Goal: Task Accomplishment & Management: Manage account settings

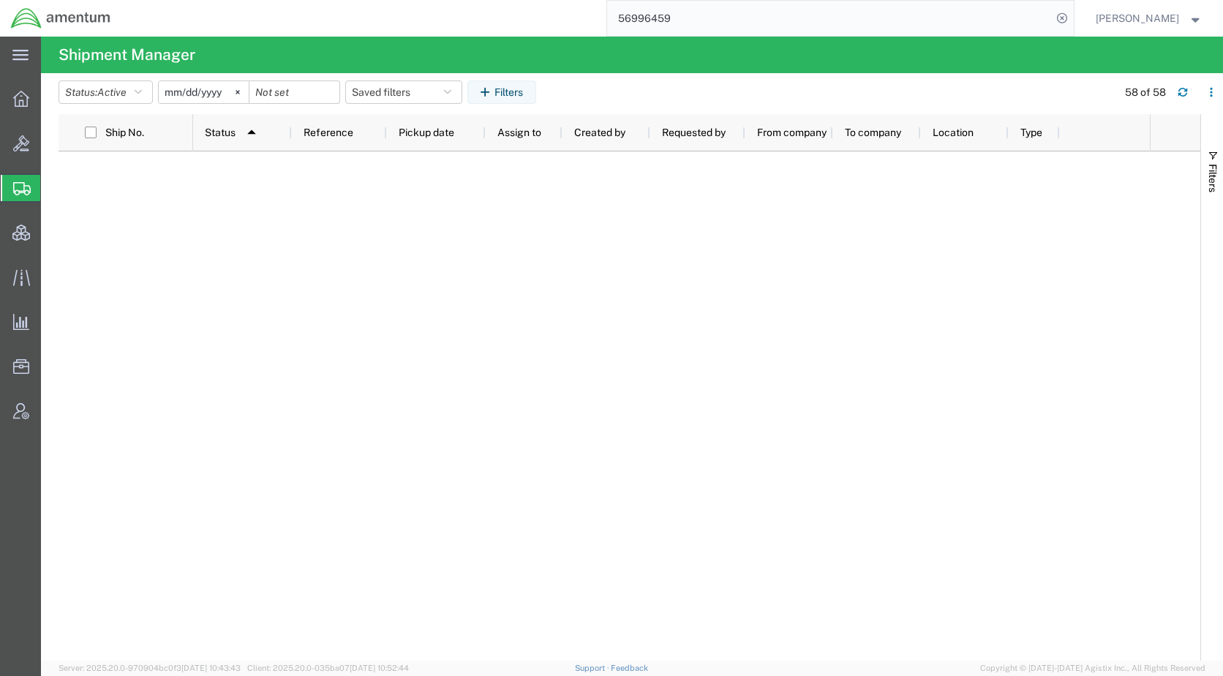
scroll to position [1317, 0]
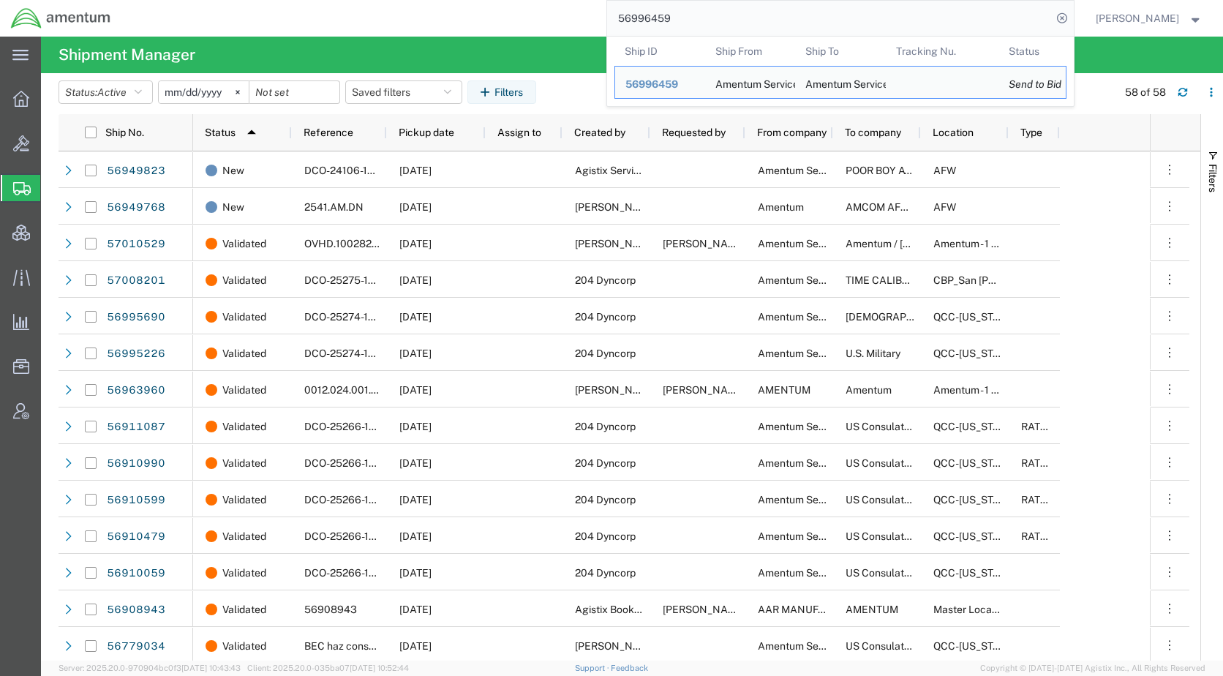
drag, startPoint x: 752, startPoint y: 22, endPoint x: 606, endPoint y: 19, distance: 145.6
click at [606, 19] on div "56996459 Ship ID Ship From Ship To Tracking Nu. Status Ship ID 56996459 Ship Fr…" at bounding box center [597, 18] width 952 height 37
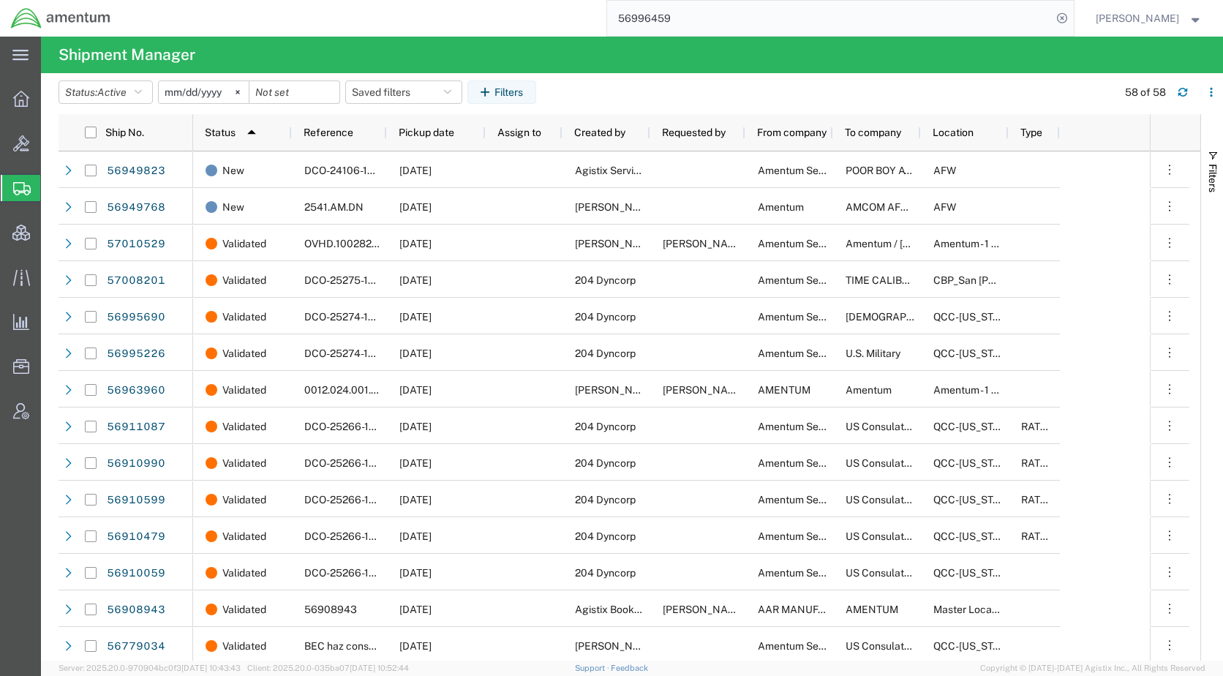
paste input "7010154"
type input "57010154"
click at [1072, 18] on icon at bounding box center [1062, 18] width 20 height 20
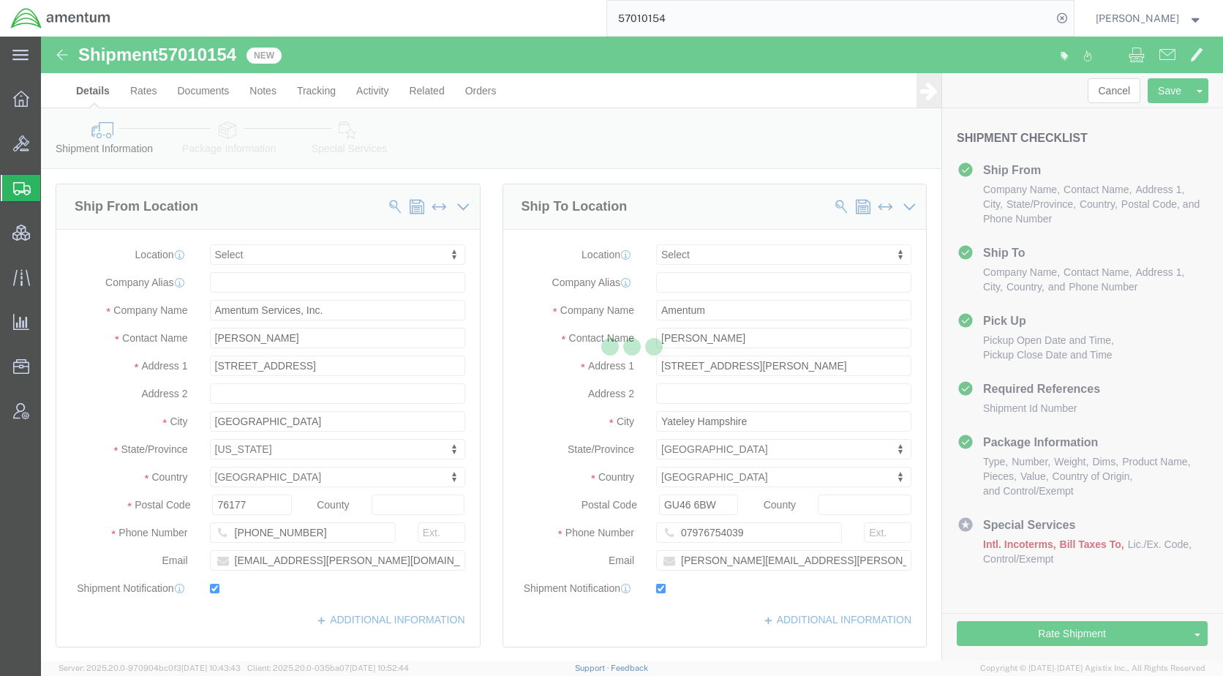
select select
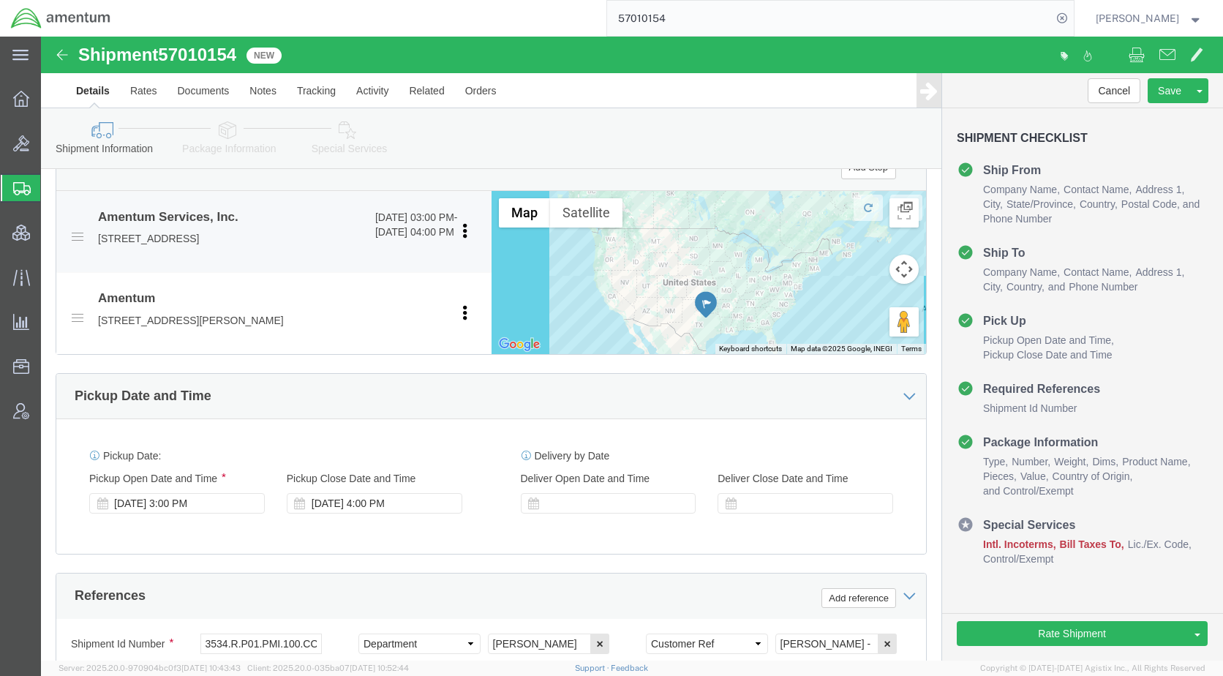
scroll to position [880, 0]
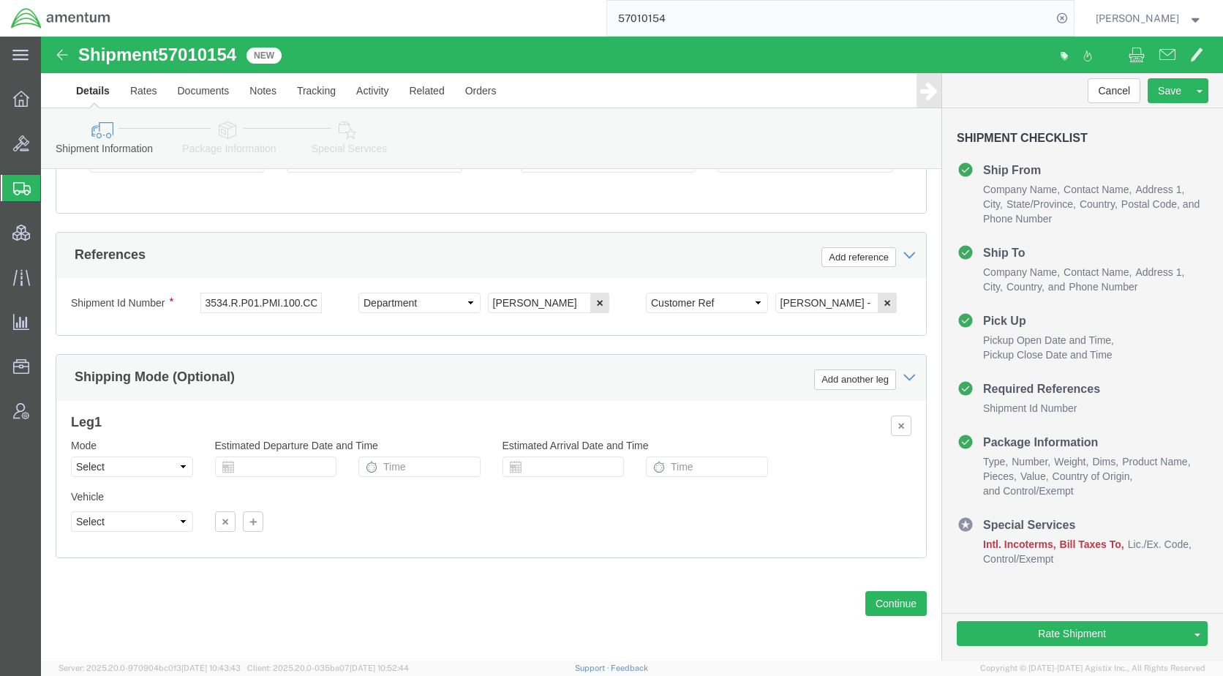
click icon
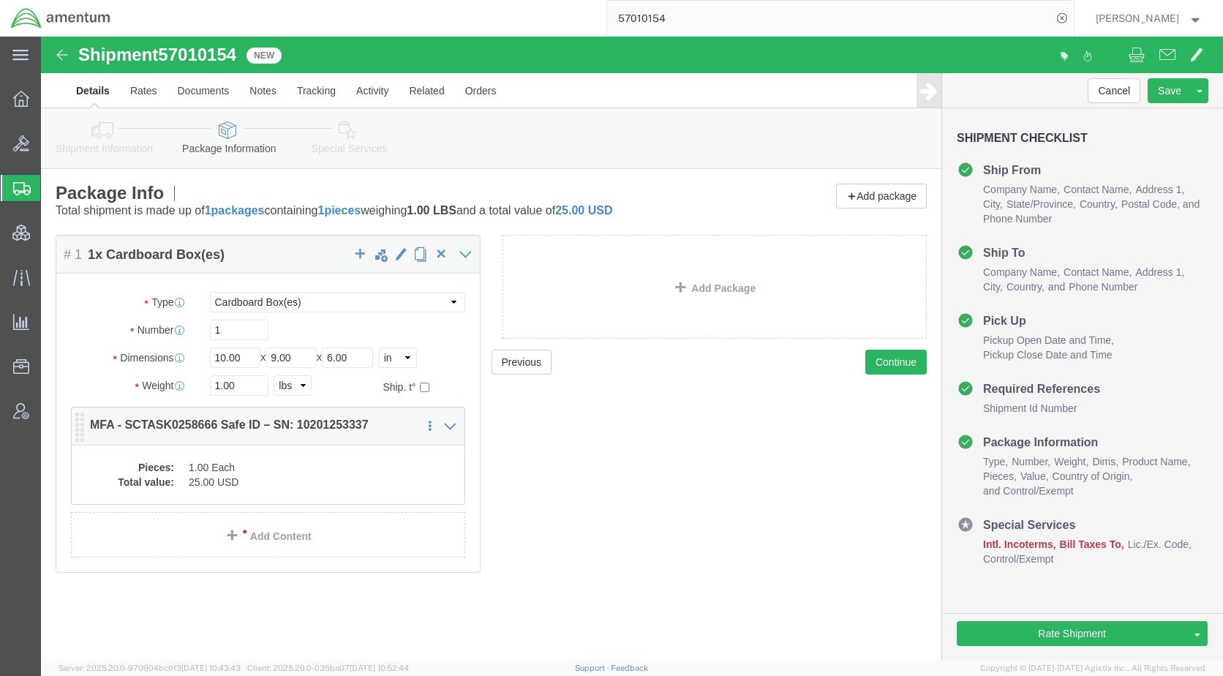
click dd "25.00 USD"
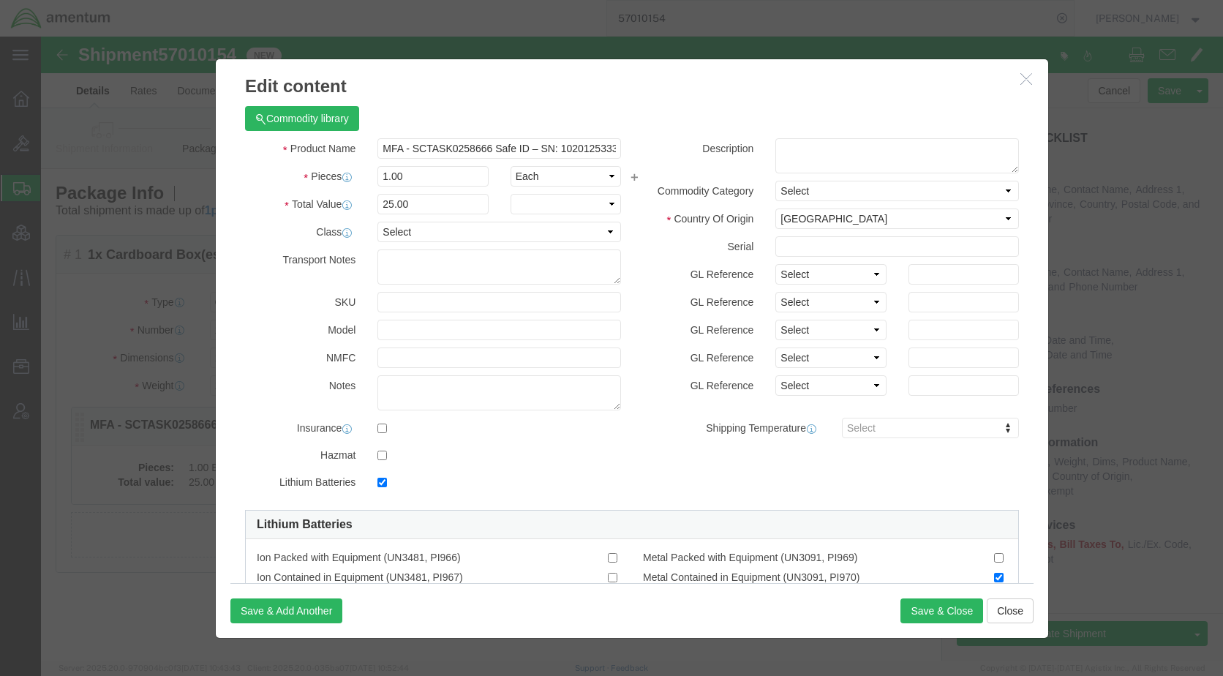
checkbox input "true"
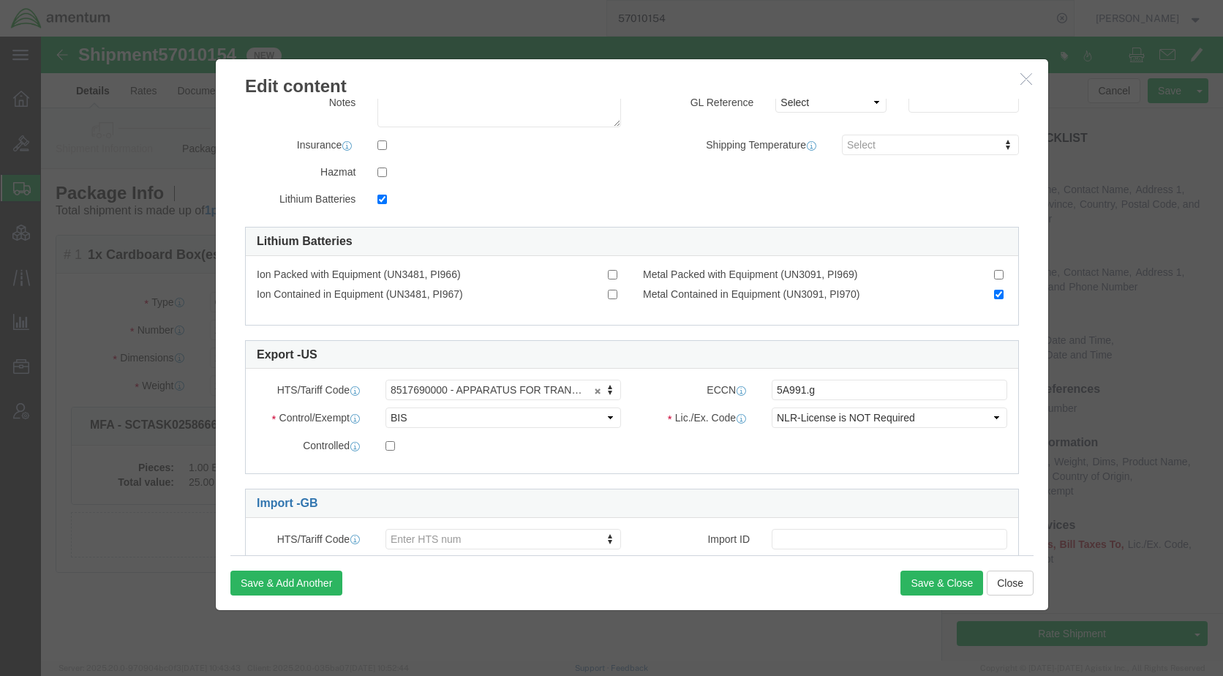
scroll to position [356, 0]
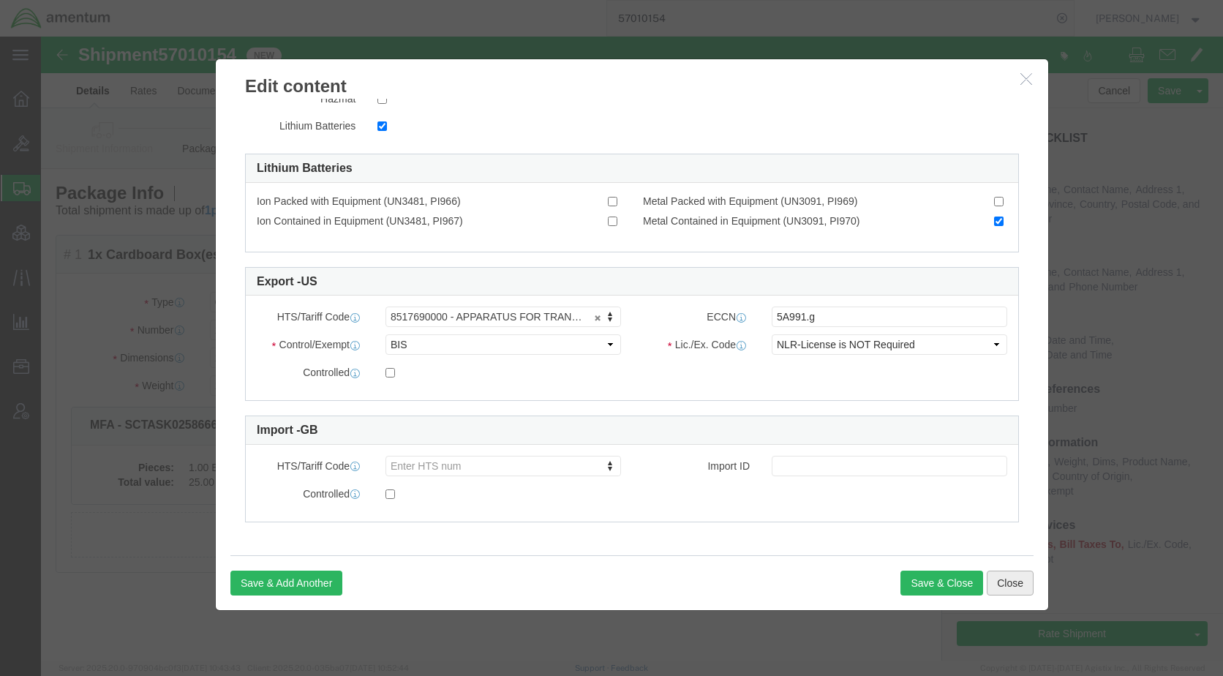
click button "Close"
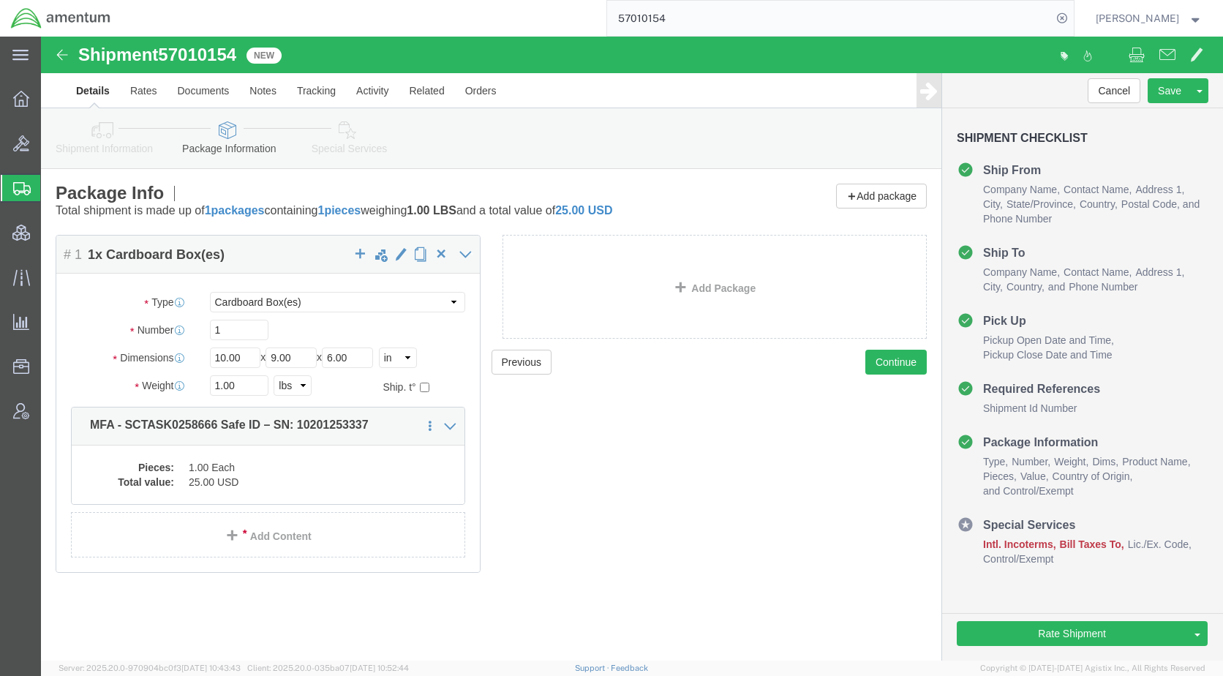
click icon
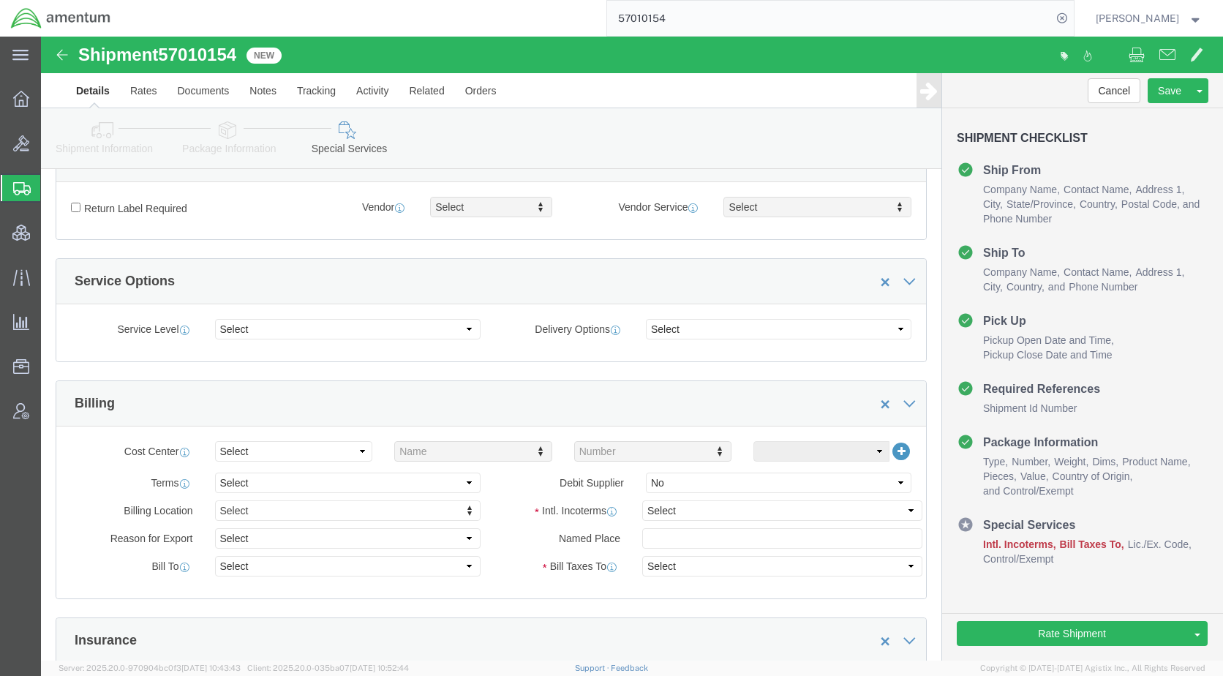
scroll to position [512, 0]
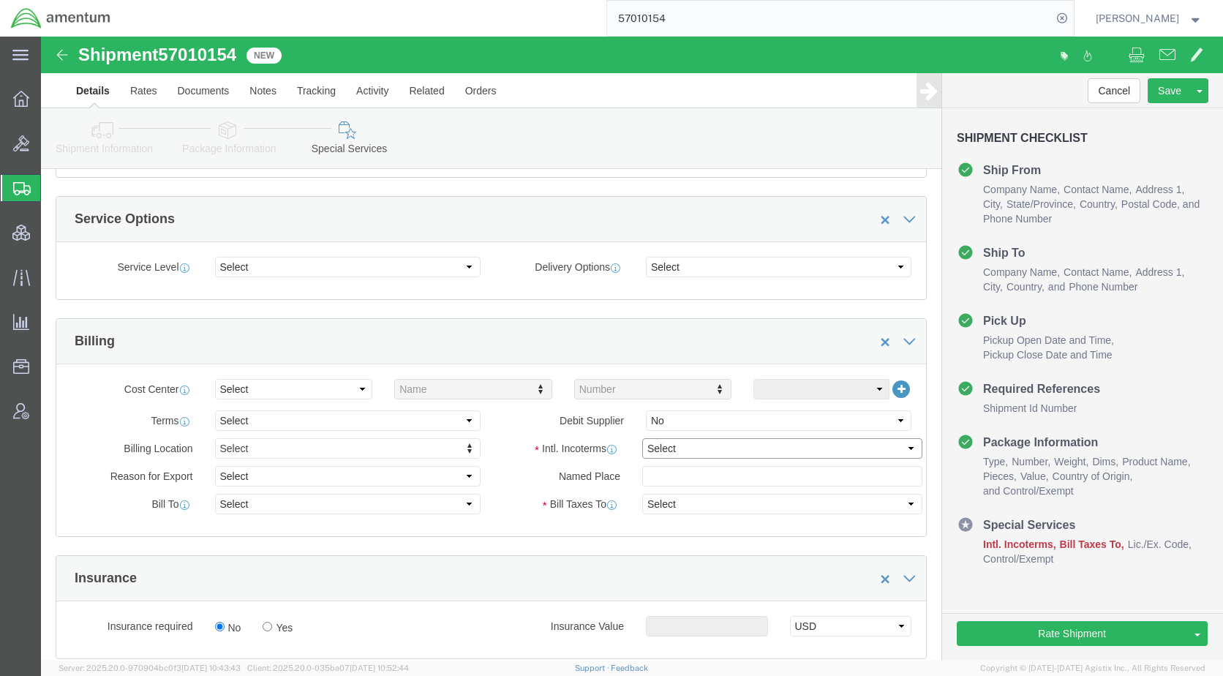
click select "Select Carriage Insurance Paid Carriage Paid To Cost and Freight Cost Insurance…"
select select "DDP"
click select "Select Carriage Insurance Paid Carriage Paid To Cost and Freight Cost Insurance…"
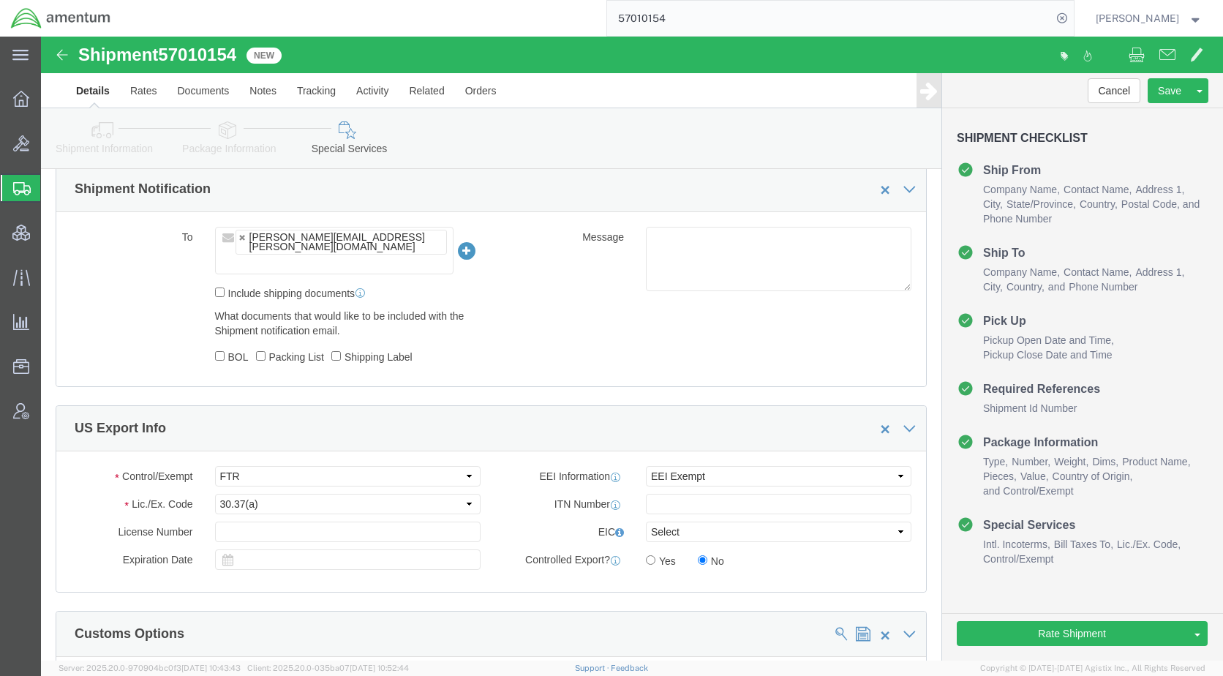
scroll to position [1024, 0]
click div "Rate Shipment Send To Bid Rate And Send To Bid Rate And Autotender"
click button "Rate Shipment"
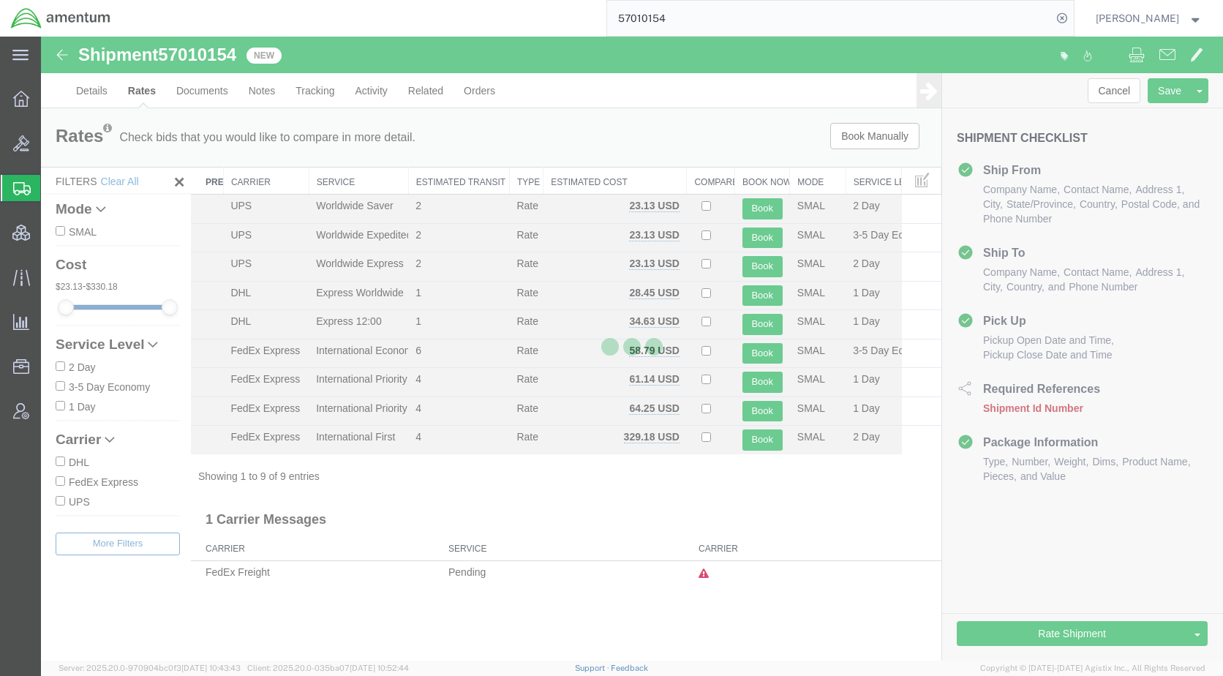
scroll to position [0, 0]
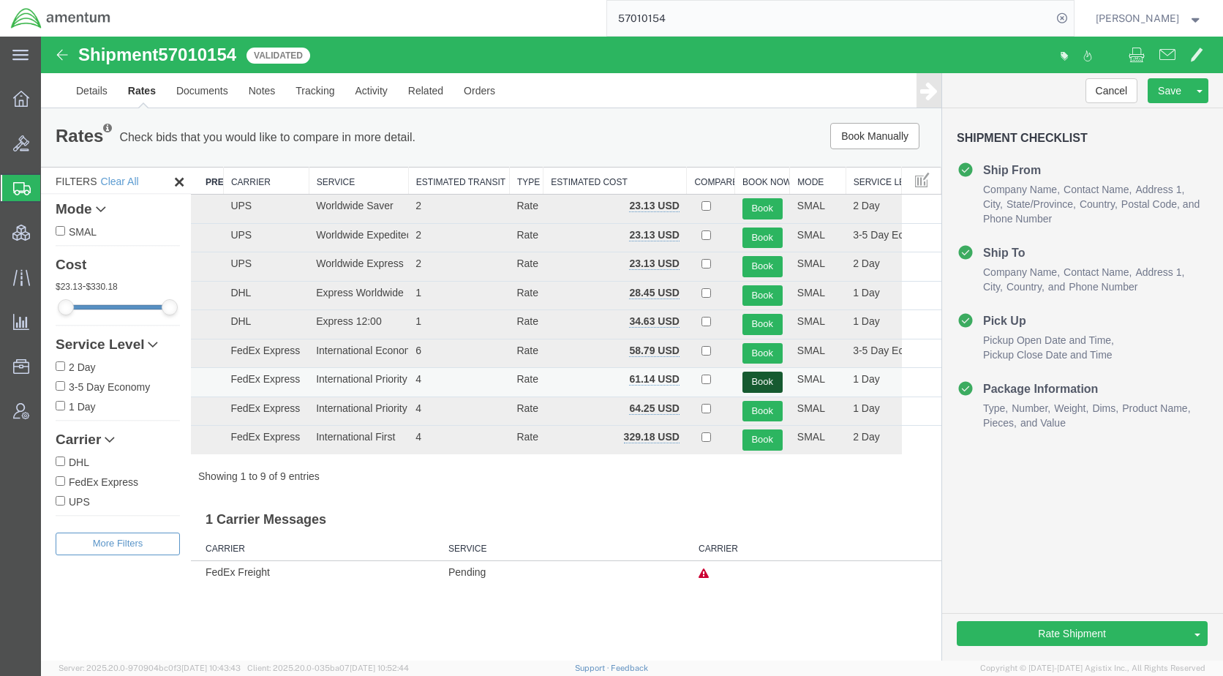
click at [753, 376] on button "Book" at bounding box center [762, 382] width 40 height 21
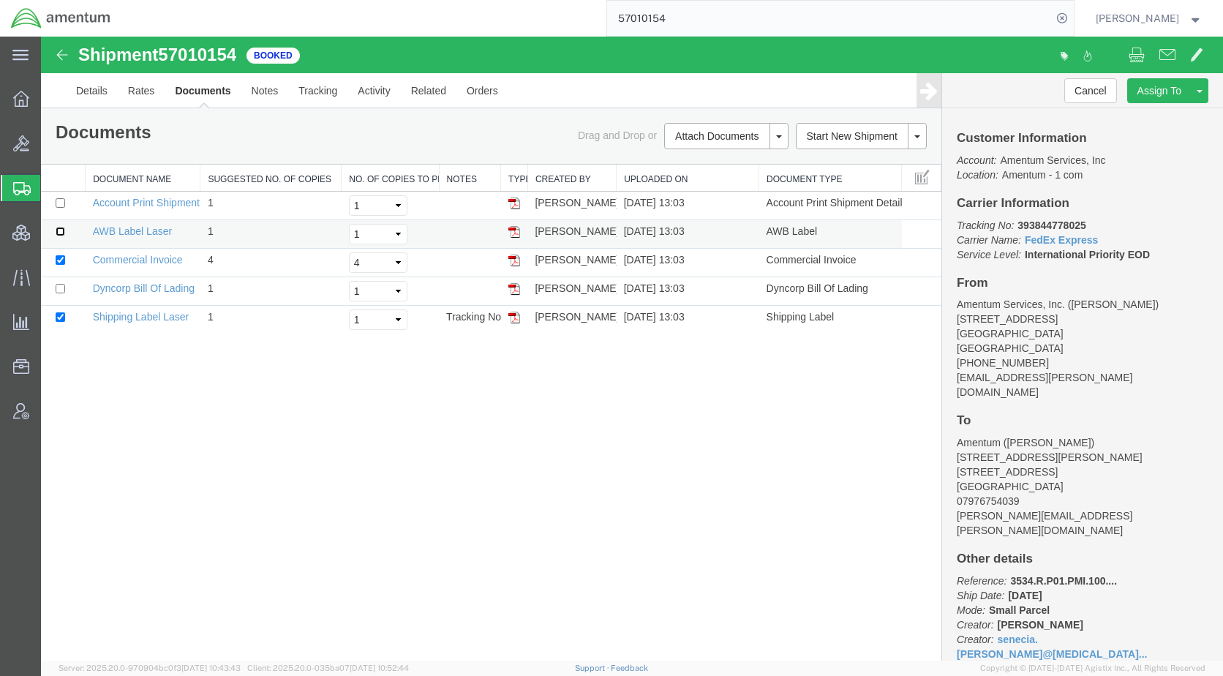
click at [61, 231] on input "checkbox" at bounding box center [61, 232] width 10 height 10
checkbox input "true"
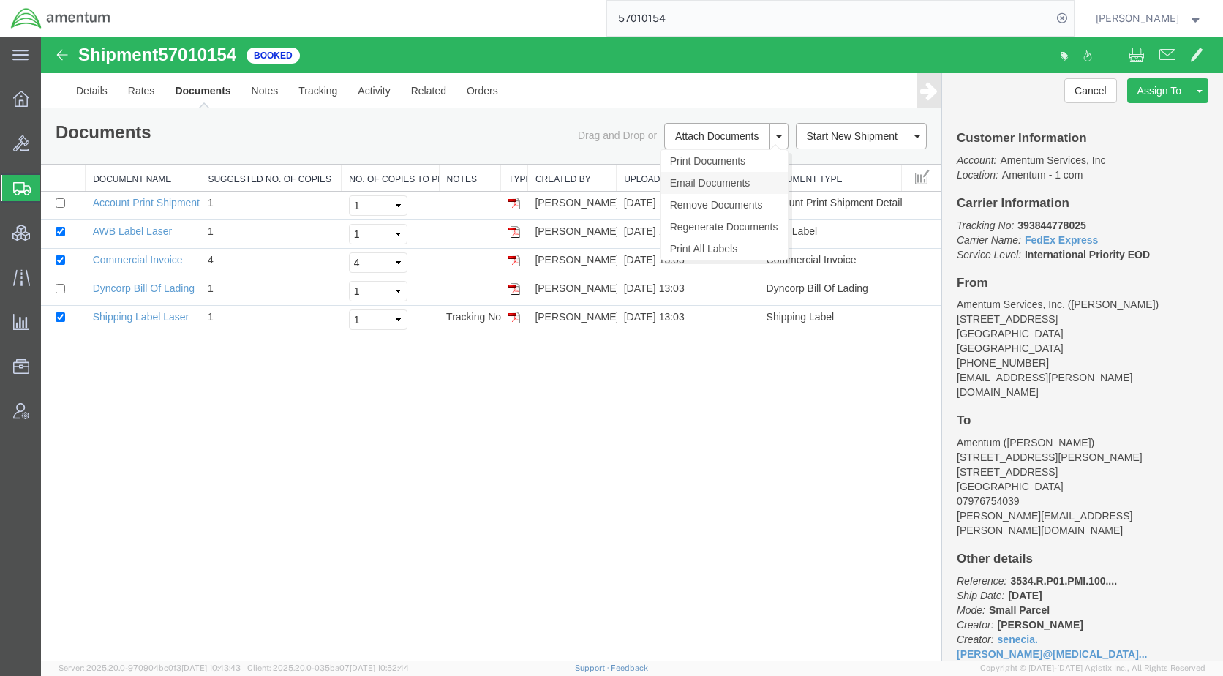
click at [716, 183] on link "Email Documents" at bounding box center [723, 183] width 127 height 22
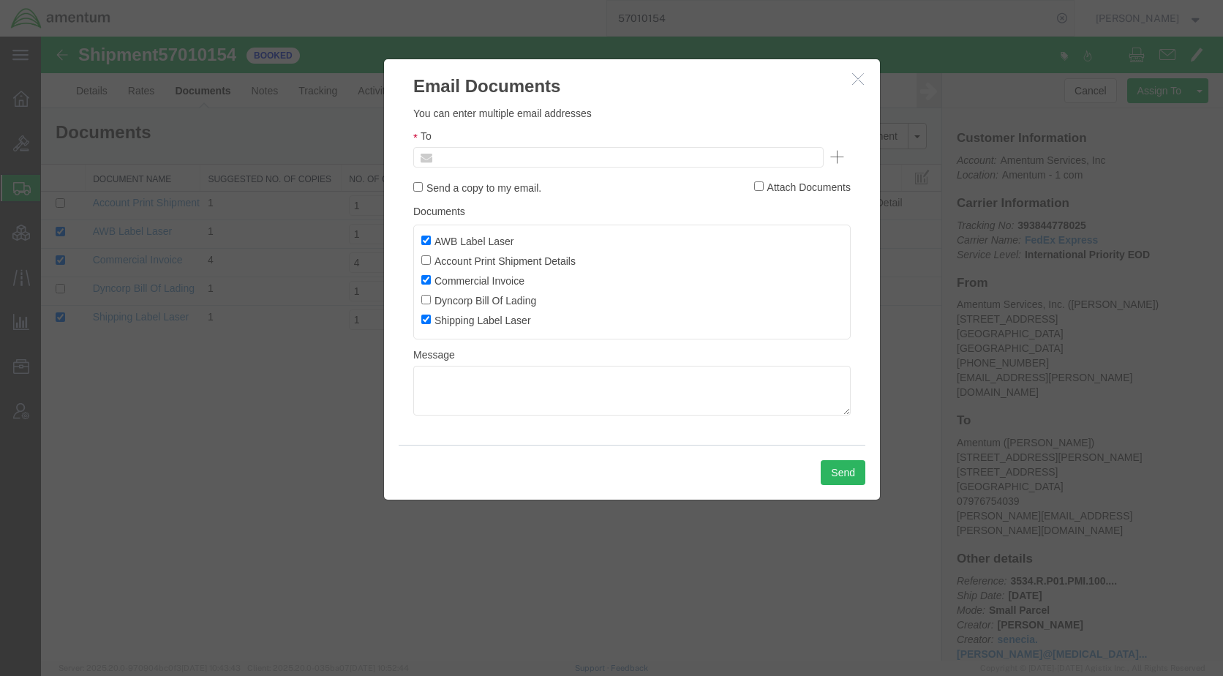
click at [570, 165] on input "text" at bounding box center [519, 157] width 171 height 19
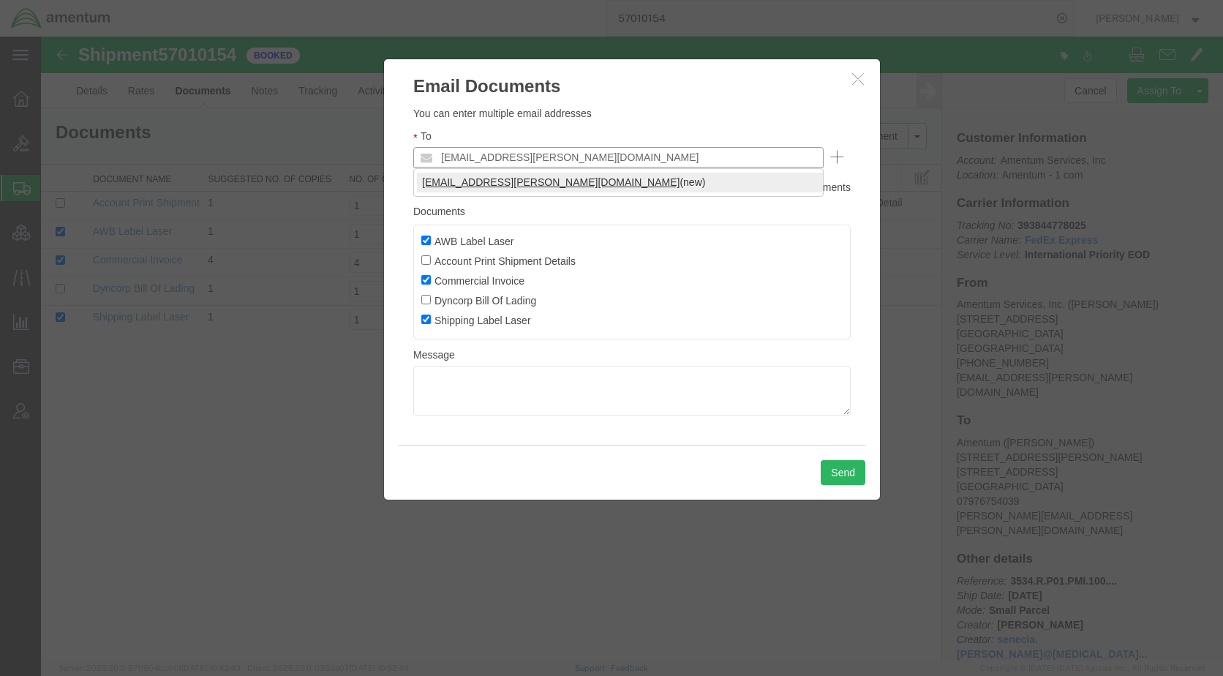
type input "[EMAIL_ADDRESS][PERSON_NAME][DOMAIN_NAME]"
click at [838, 470] on button "Send" at bounding box center [843, 472] width 45 height 25
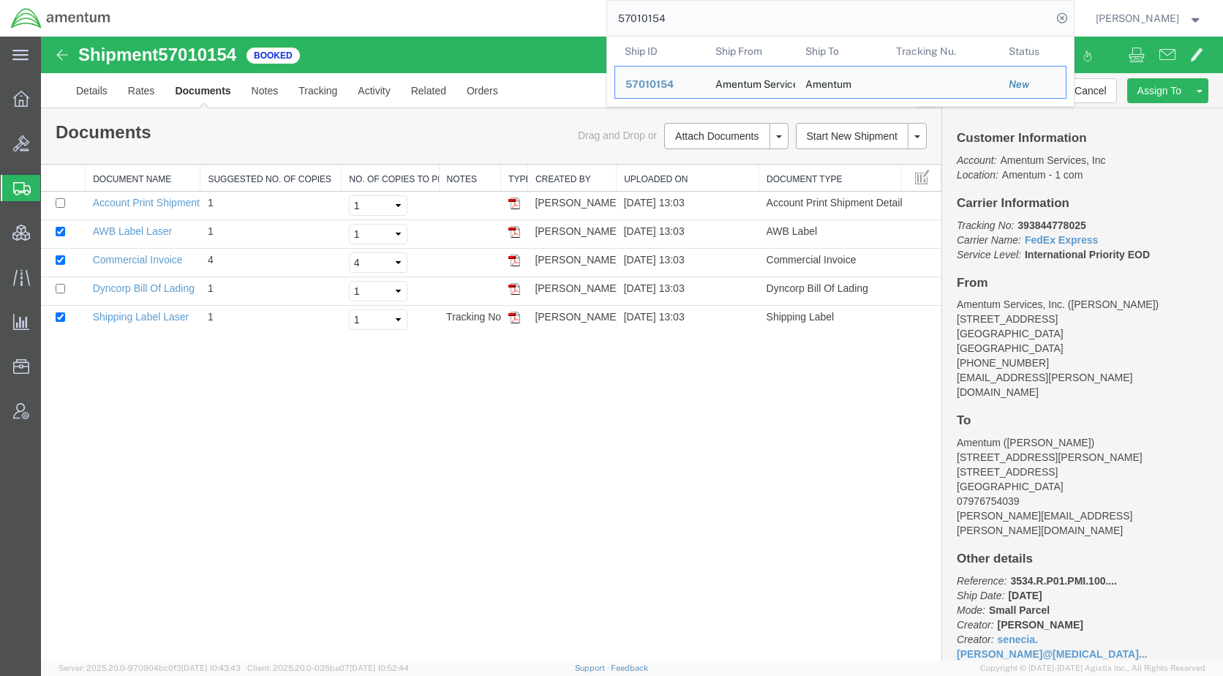
drag, startPoint x: 648, startPoint y: 26, endPoint x: 623, endPoint y: 28, distance: 24.9
click at [623, 28] on div "57010154 Ship ID Ship From Ship To Tracking Nu. Status Ship ID 57010154 Ship Fr…" at bounding box center [597, 18] width 952 height 37
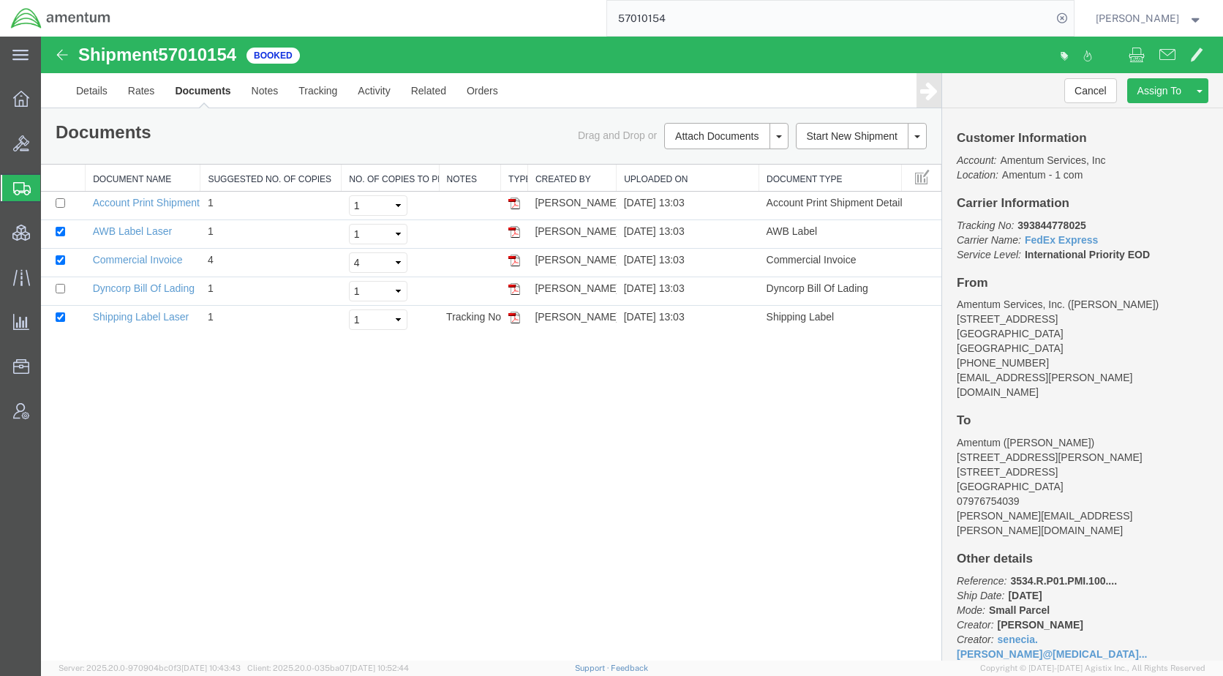
paste input "216"
type input "57010216"
click at [1072, 18] on icon at bounding box center [1062, 18] width 20 height 20
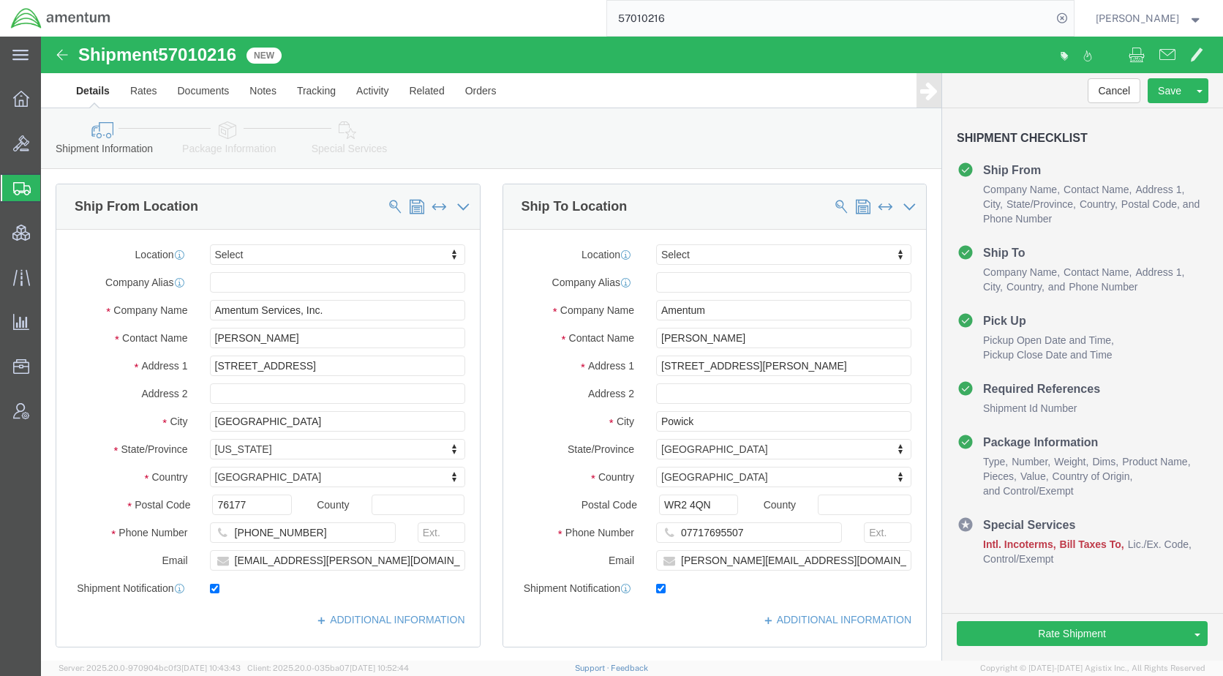
click icon
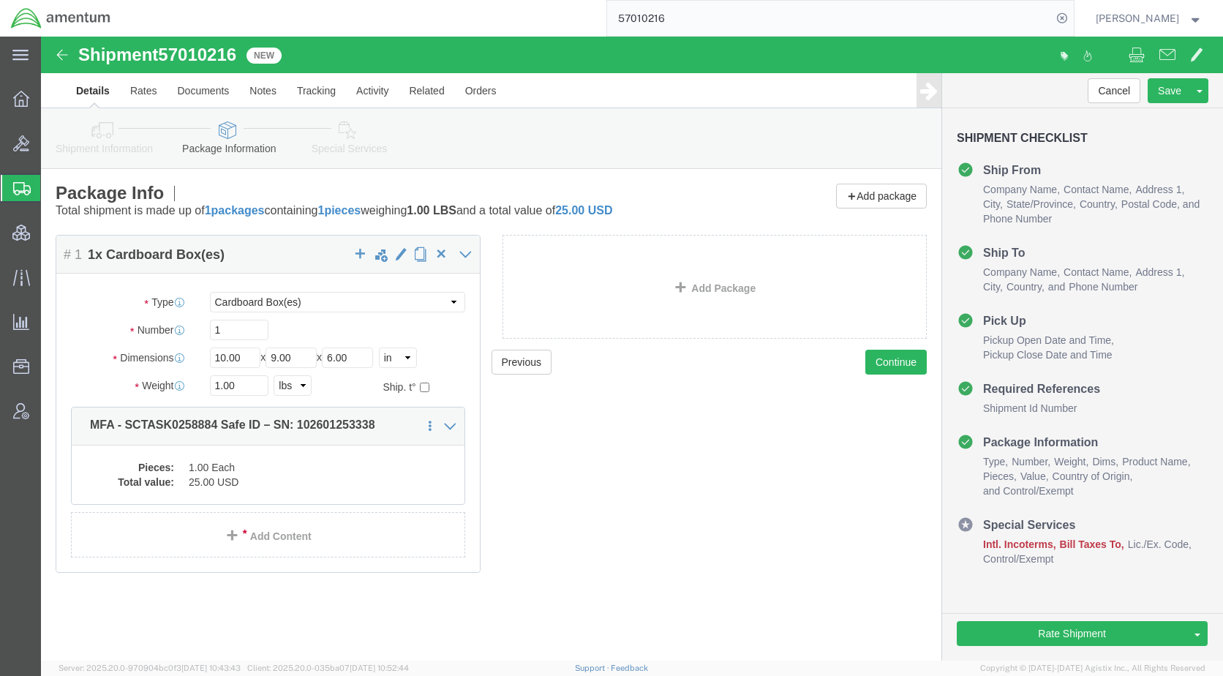
click link "Special Services"
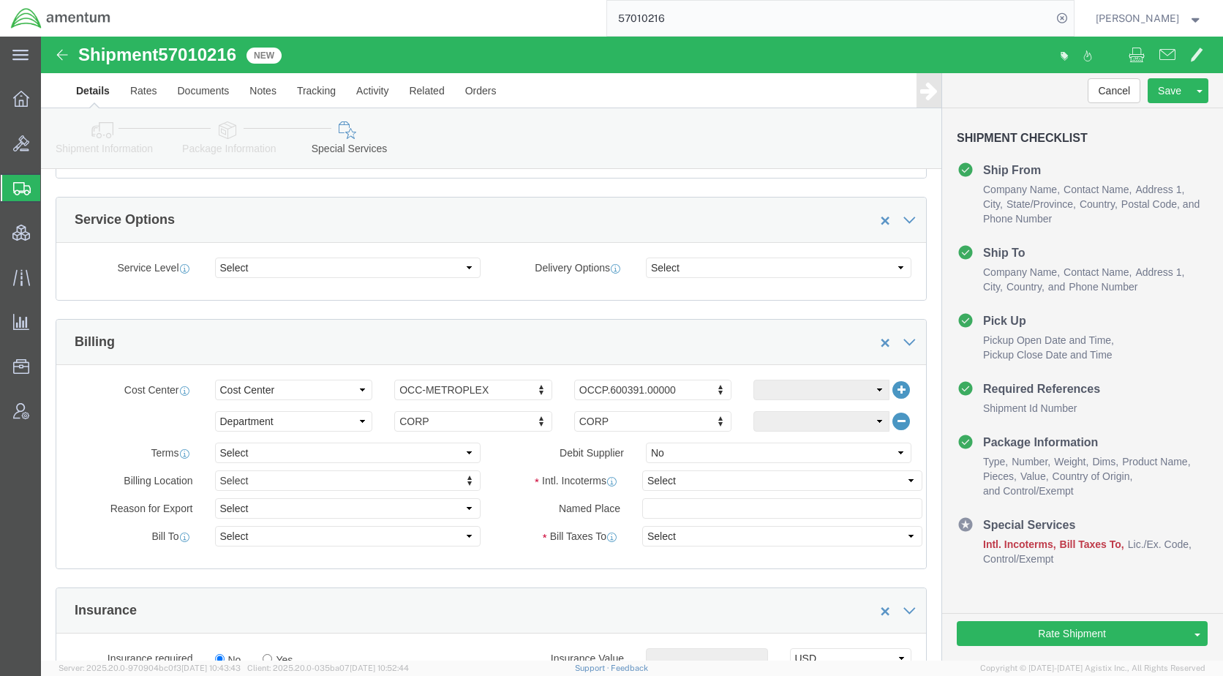
scroll to position [658, 0]
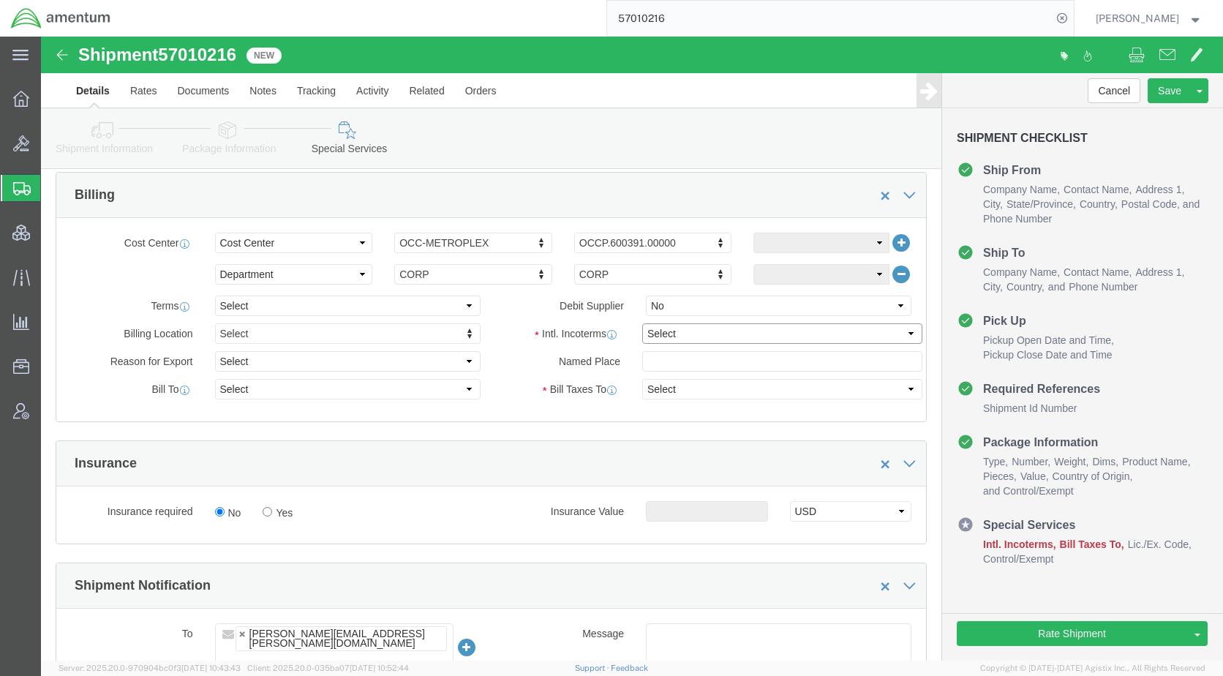
click select "Select Carriage Insurance Paid Carriage Paid To Cost and Freight Cost Insurance…"
select select "DDP"
click select "Select Carriage Insurance Paid Carriage Paid To Cost and Freight Cost Insurance…"
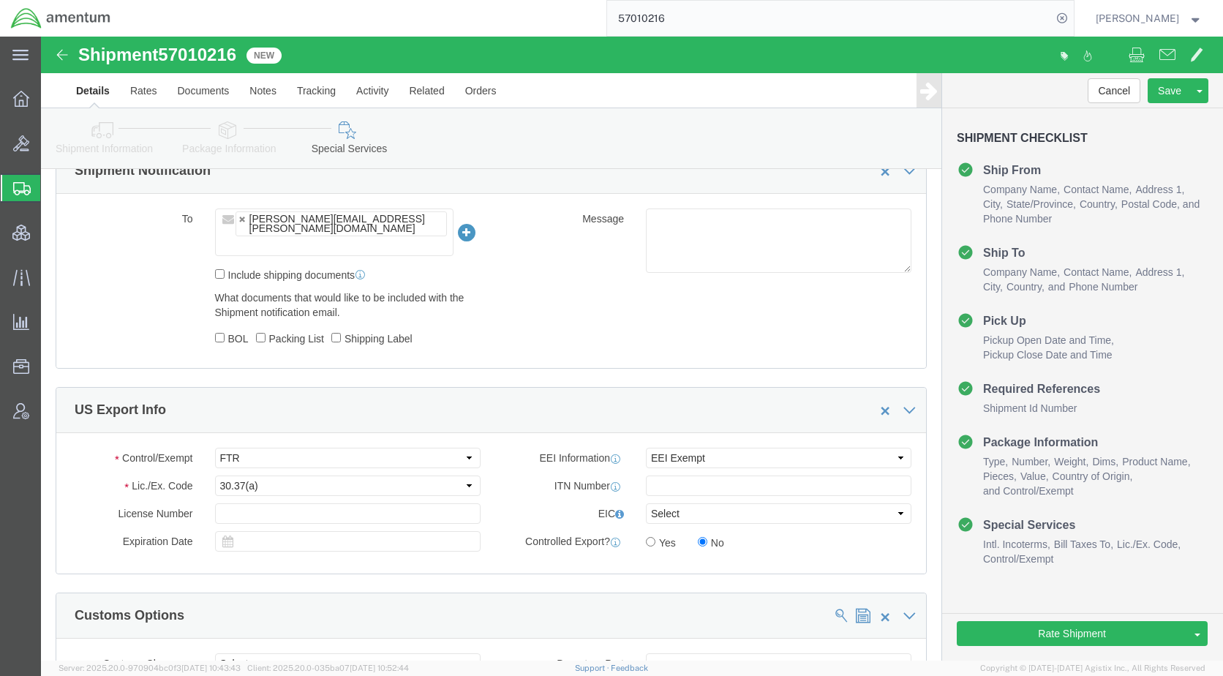
scroll to position [1097, 0]
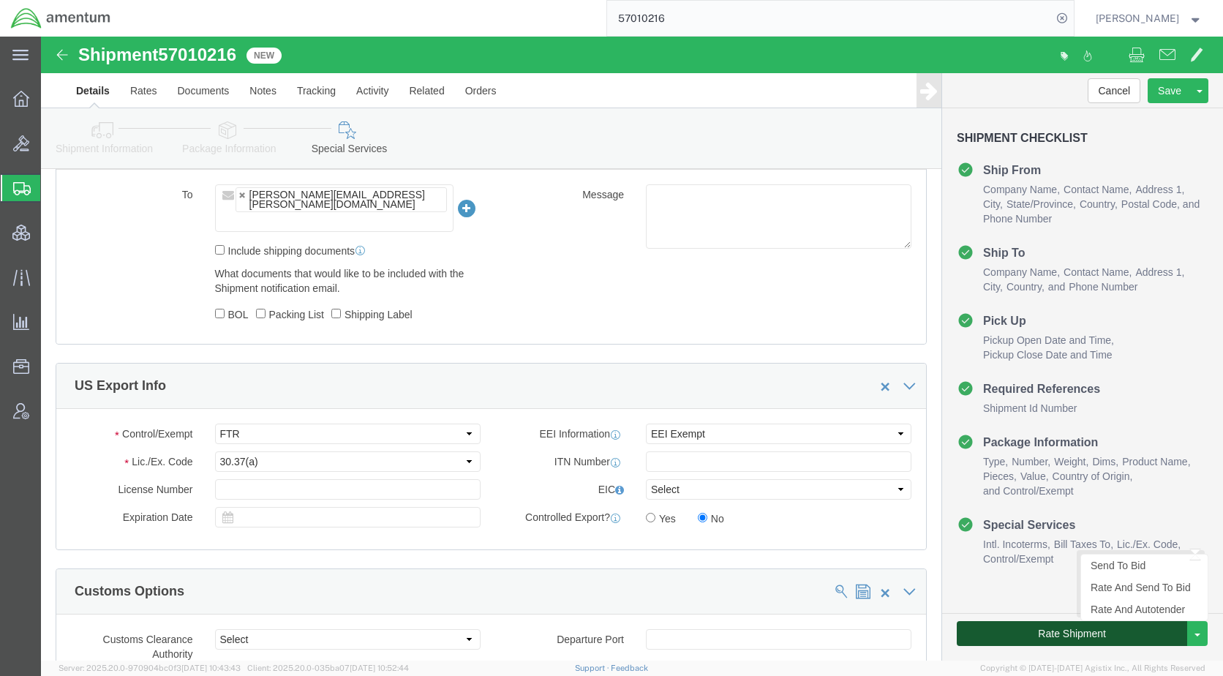
click button "Rate Shipment"
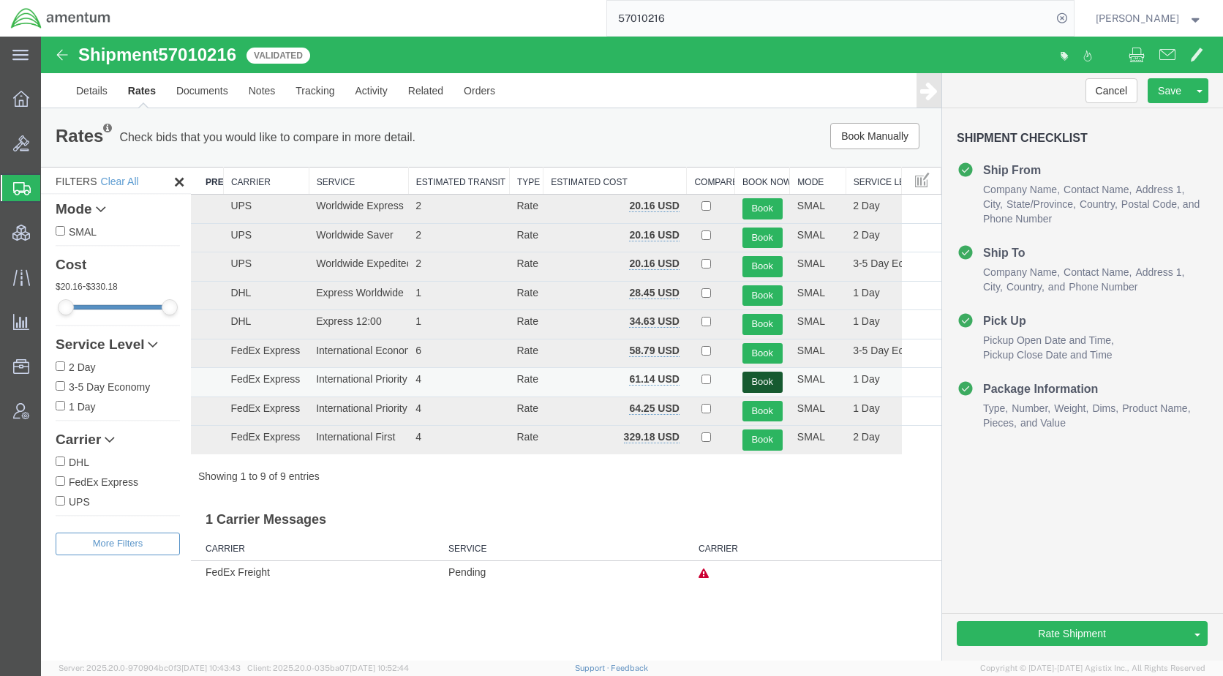
click at [767, 381] on button "Book" at bounding box center [762, 382] width 40 height 21
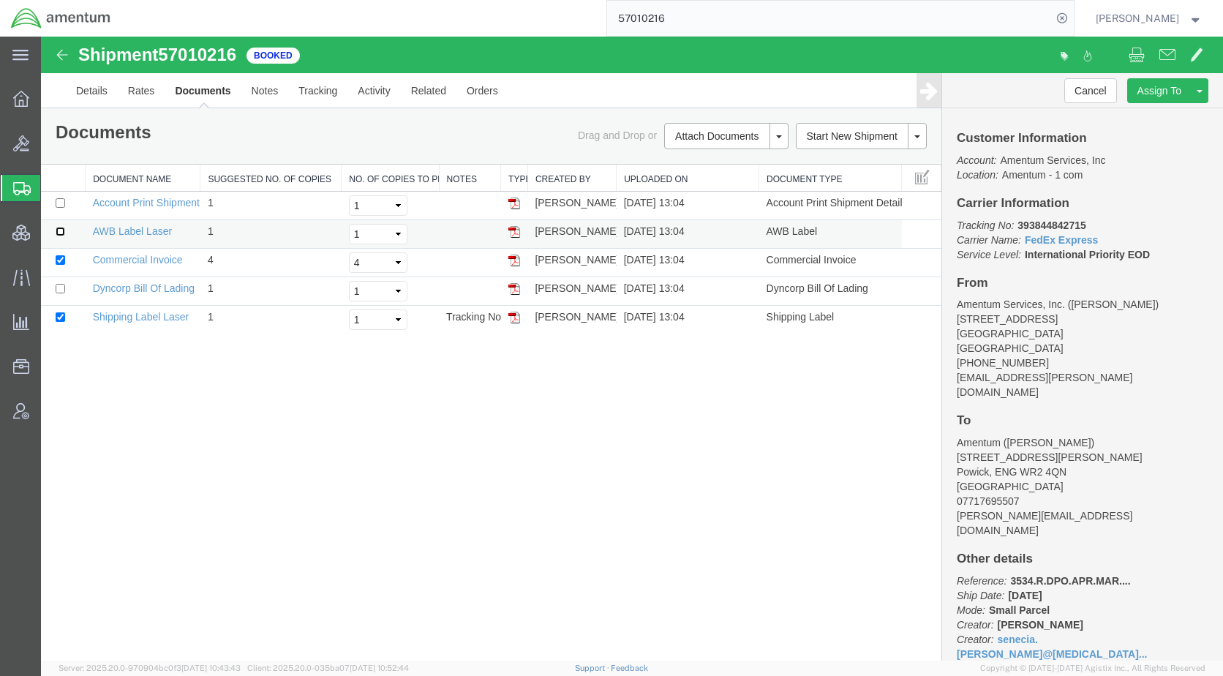
drag, startPoint x: 61, startPoint y: 232, endPoint x: 81, endPoint y: 232, distance: 19.7
click at [61, 232] on input "checkbox" at bounding box center [61, 232] width 10 height 10
checkbox input "true"
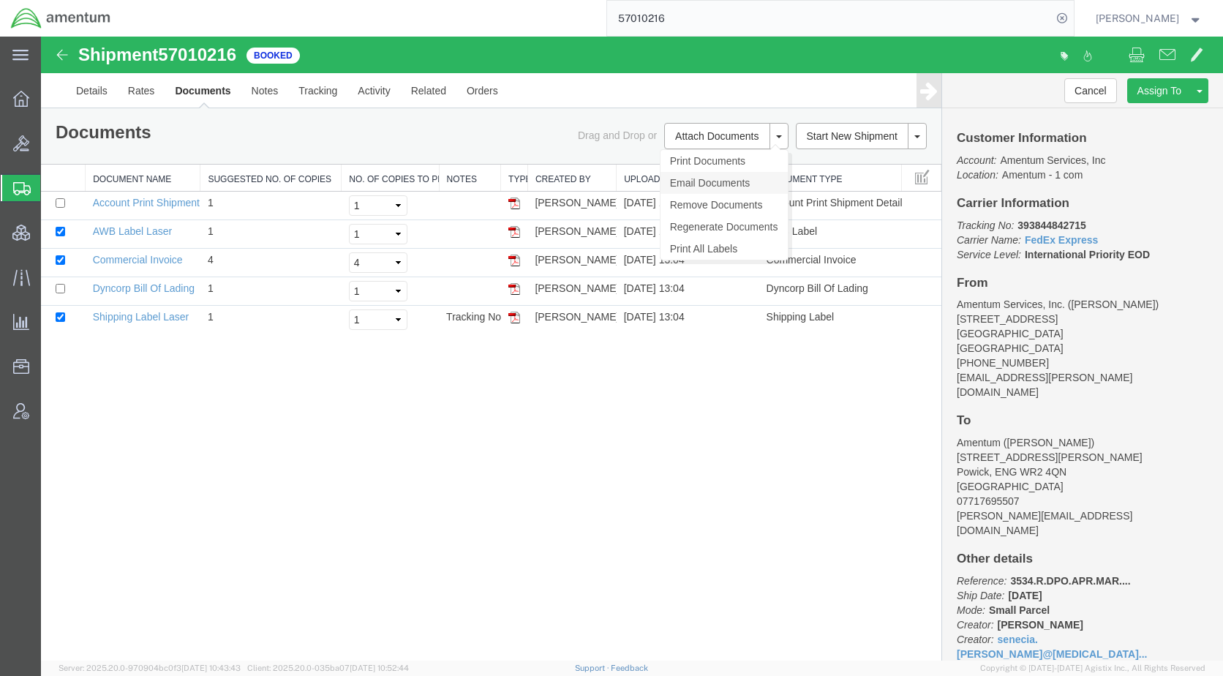
click at [707, 181] on link "Email Documents" at bounding box center [723, 183] width 127 height 22
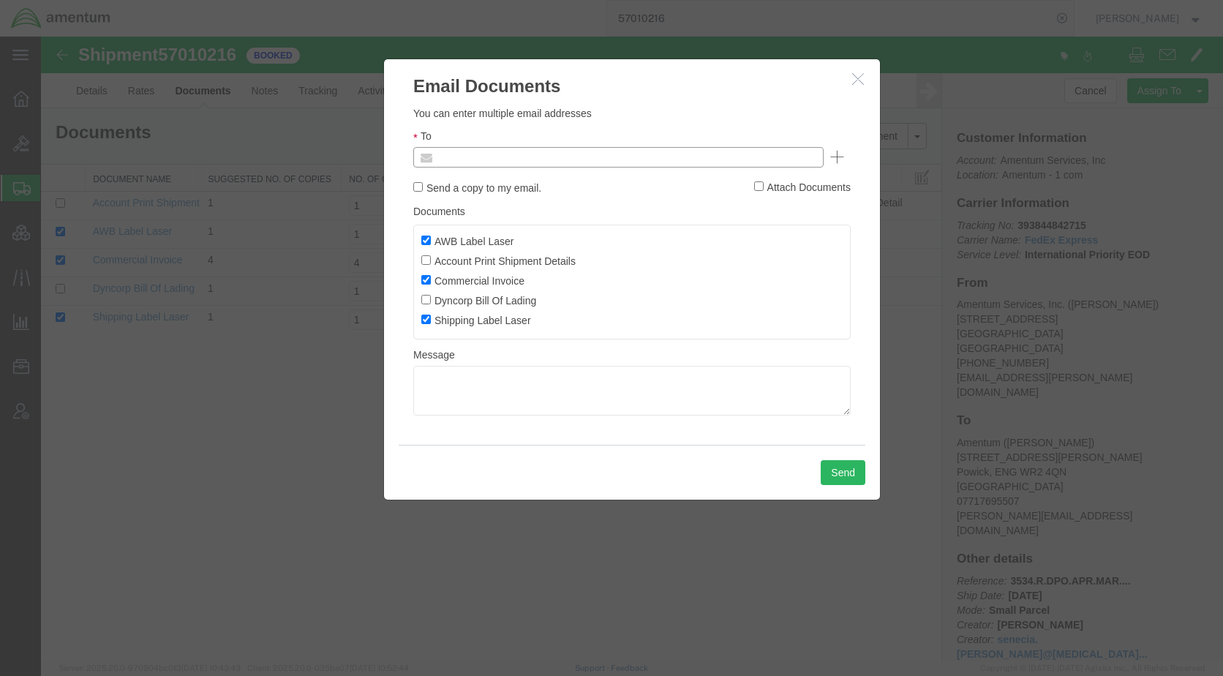
click at [501, 153] on input "text" at bounding box center [519, 157] width 171 height 19
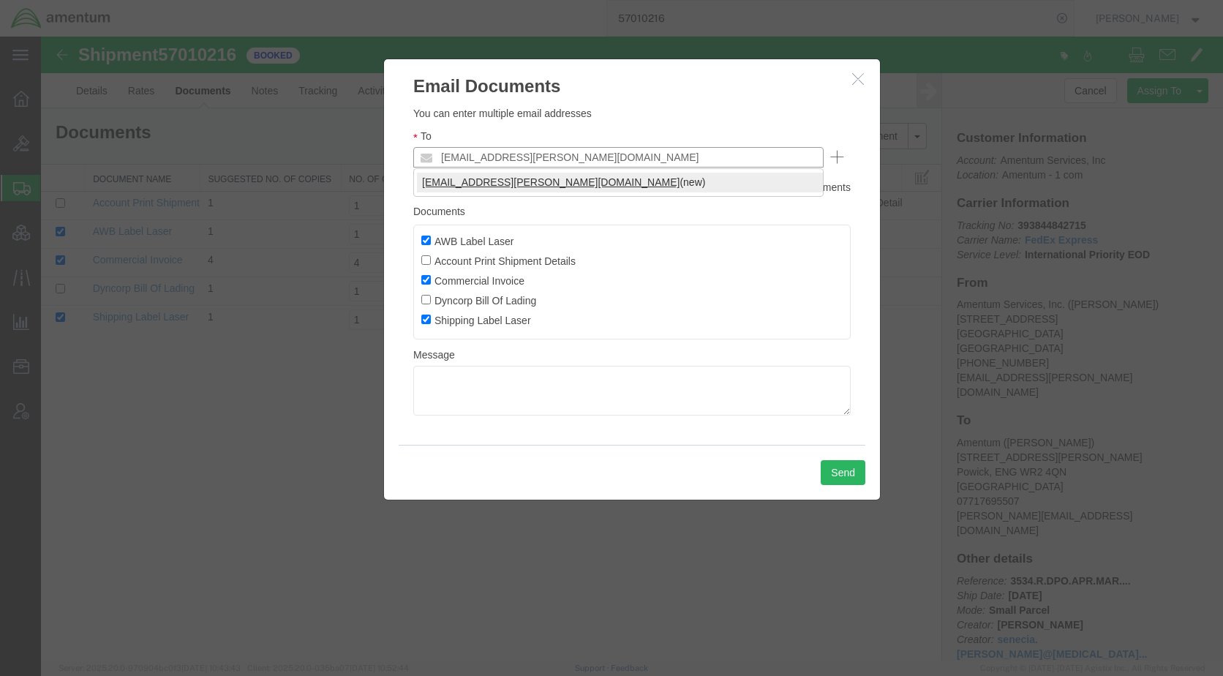
type input "[EMAIL_ADDRESS][PERSON_NAME][DOMAIN_NAME]"
click at [851, 462] on button "Send" at bounding box center [843, 472] width 45 height 25
